Goal: Navigation & Orientation: Find specific page/section

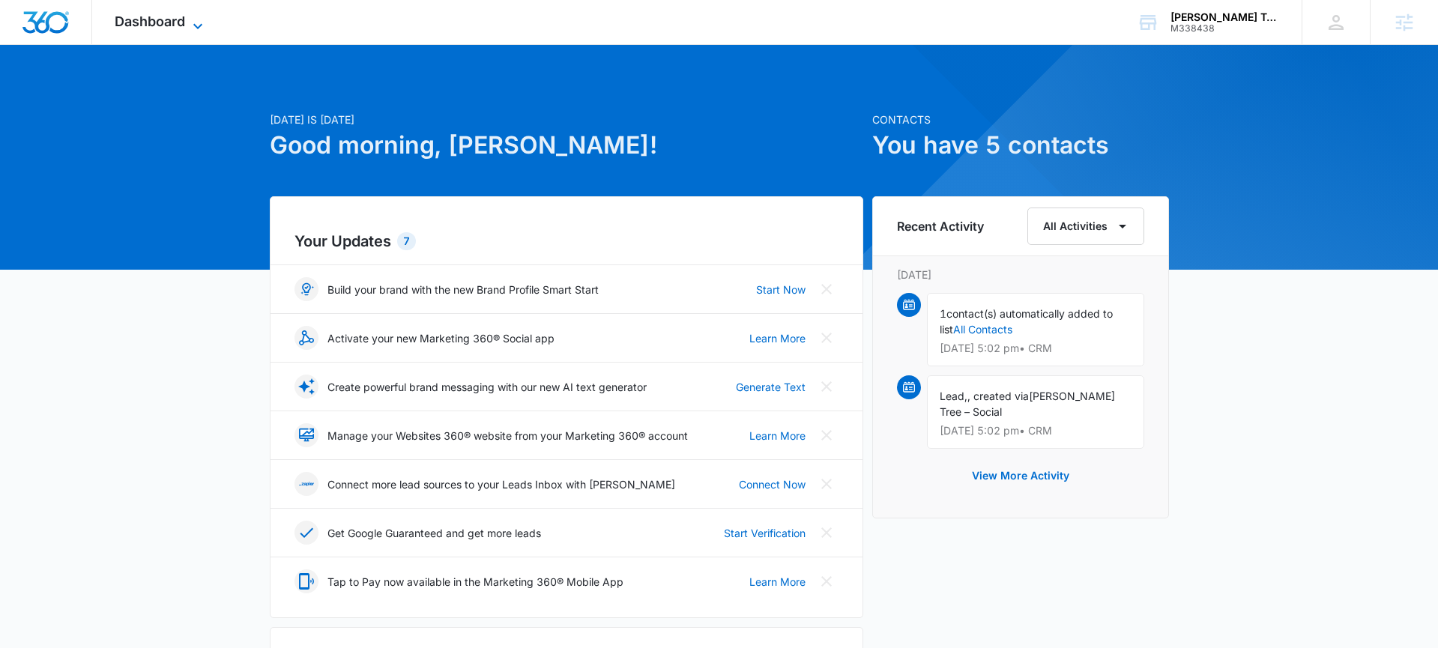
drag, startPoint x: 133, startPoint y: 12, endPoint x: 153, endPoint y: 26, distance: 24.1
click at [139, 16] on div "Dashboard Apps Reputation Websites Forms CRM Email Social Payments POS Content …" at bounding box center [160, 22] width 137 height 44
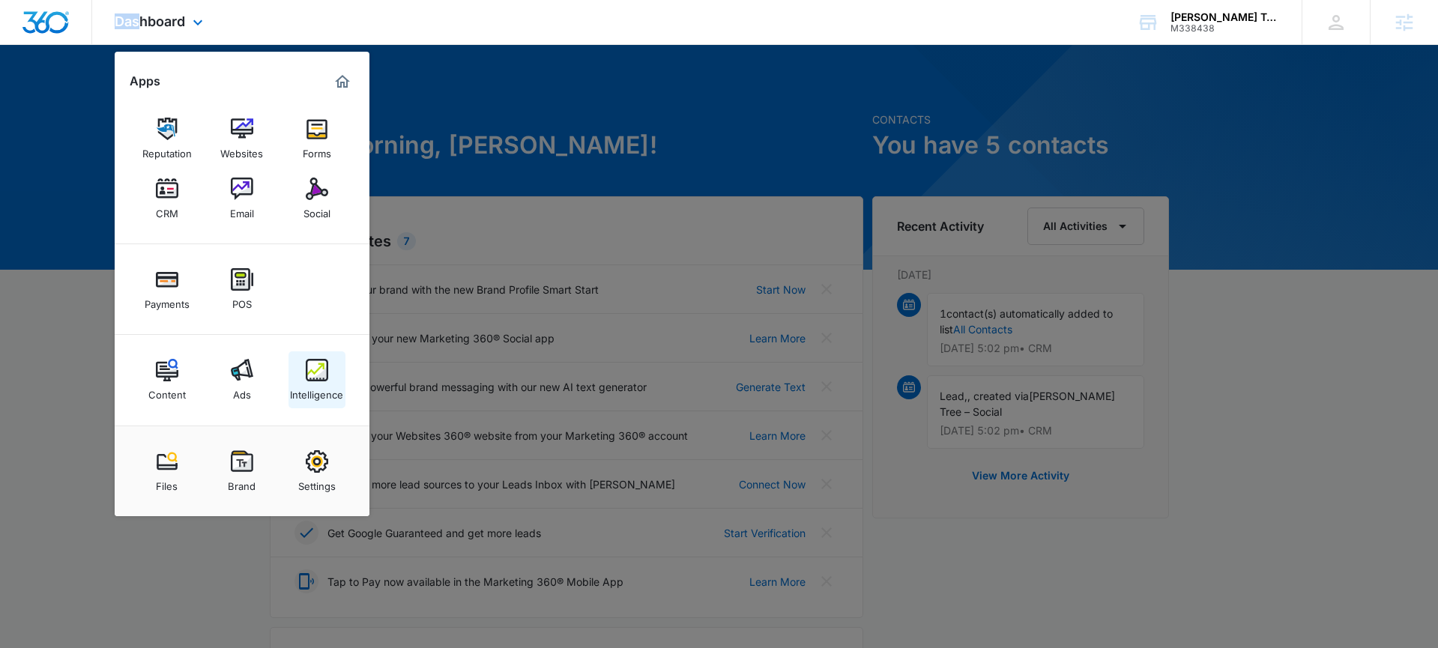
click at [311, 392] on div "Intelligence" at bounding box center [316, 391] width 53 height 19
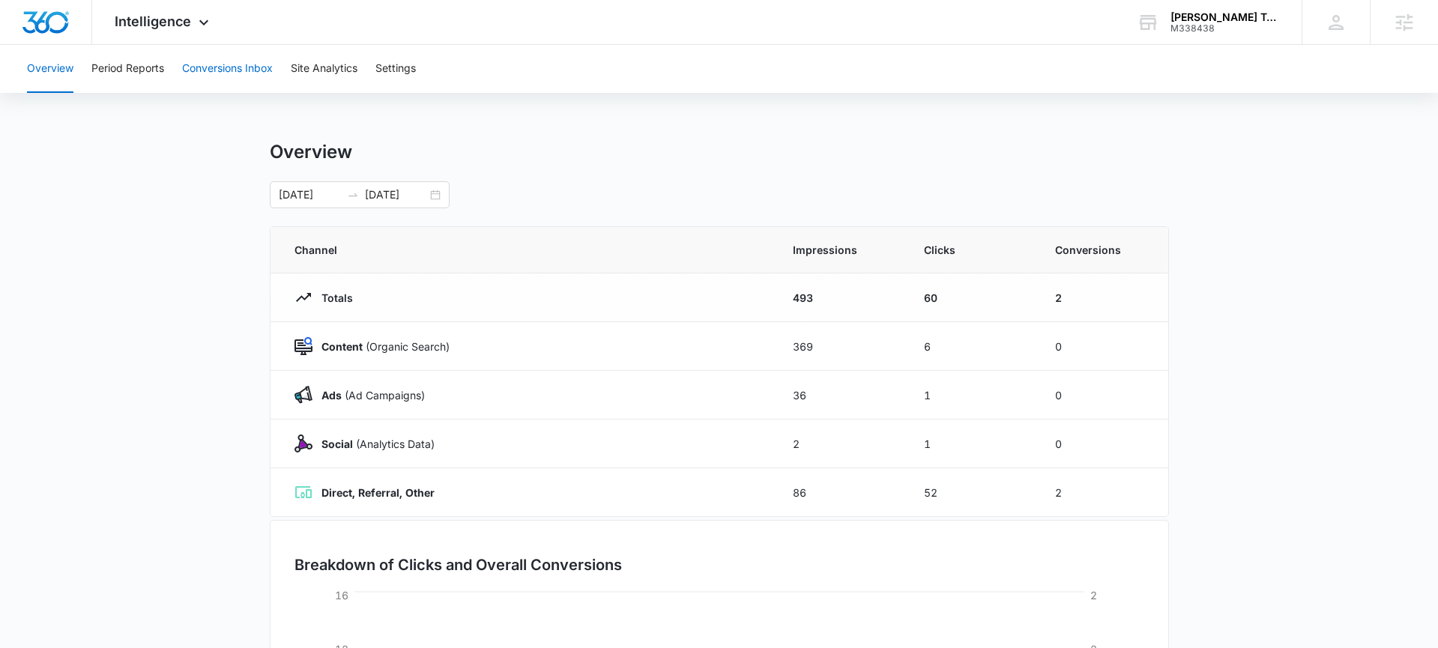
click at [211, 72] on button "Conversions Inbox" at bounding box center [227, 69] width 91 height 48
